Goal: Find specific page/section: Find specific page/section

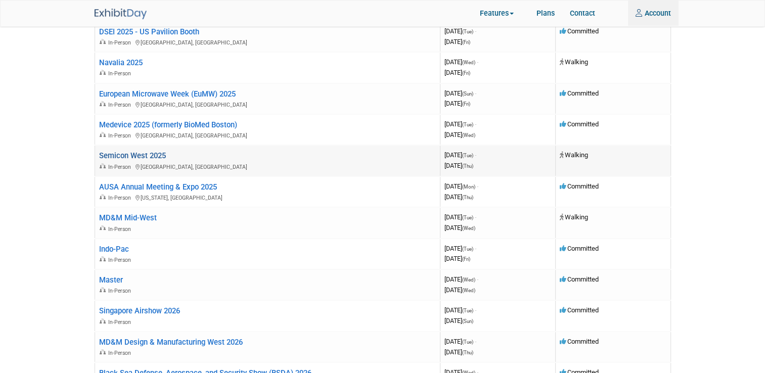
type input "[EMAIL_ADDRESS][DOMAIN_NAME]"
click at [146, 151] on link "Semicon West 2025" at bounding box center [132, 155] width 67 height 9
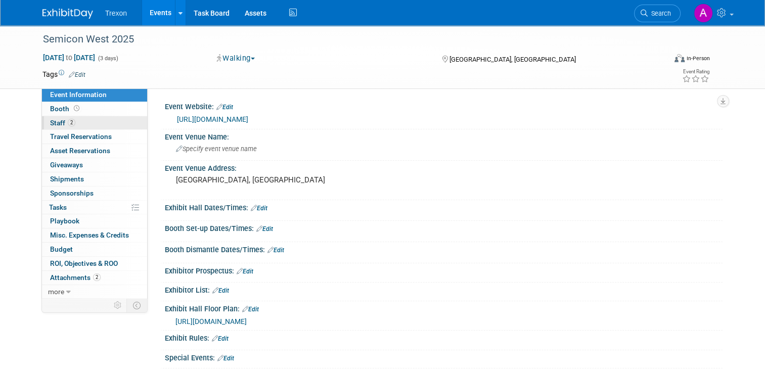
click at [50, 122] on span "Staff 2" at bounding box center [62, 123] width 25 height 8
